Goal: Find specific page/section: Find specific page/section

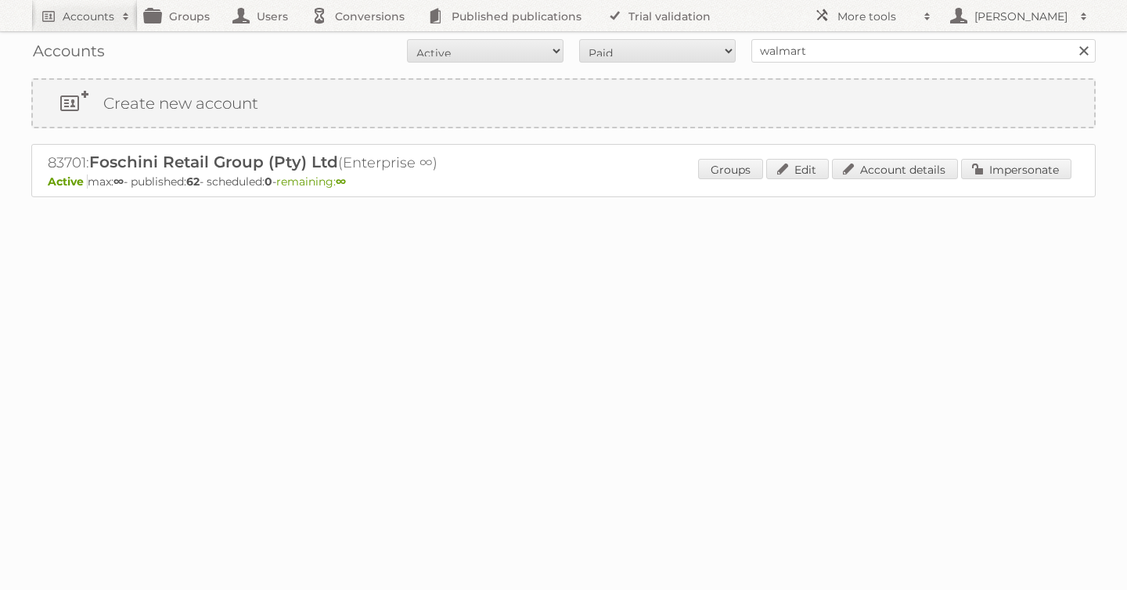
type input "walmart"
click at [1072, 39] on input "Search" at bounding box center [1083, 50] width 23 height 23
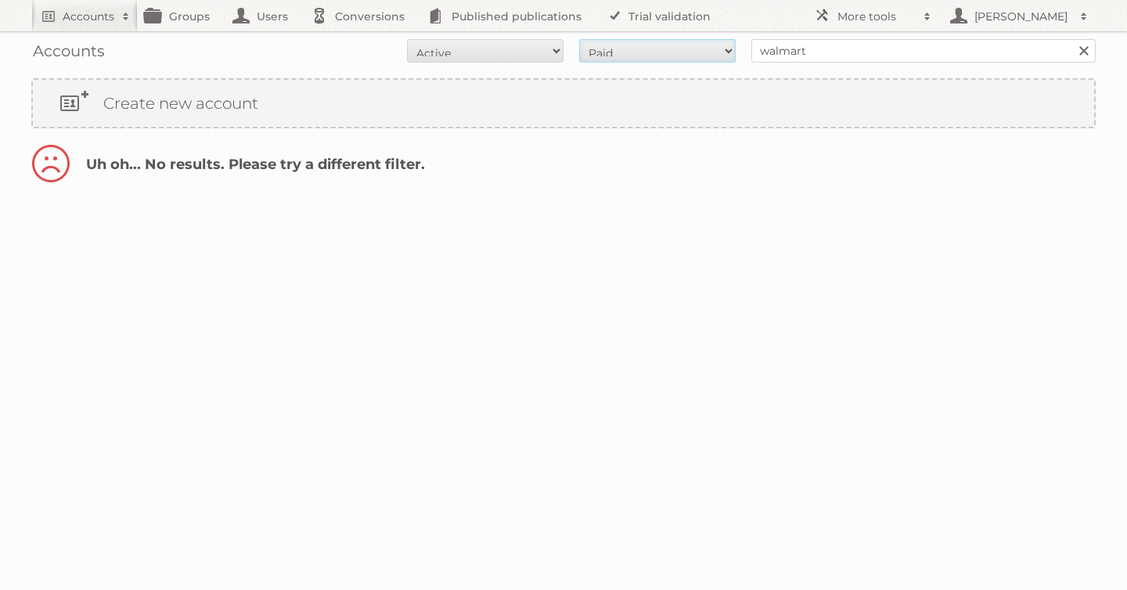
click at [636, 54] on select "All Paid Trials Self service" at bounding box center [657, 50] width 157 height 23
select select "all"
click at [579, 39] on select "All Paid Trials Self service" at bounding box center [657, 50] width 157 height 23
